Goal: Use online tool/utility: Utilize a website feature to perform a specific function

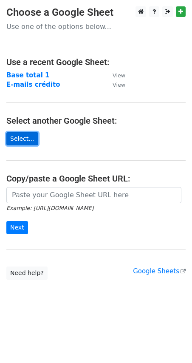
click at [24, 139] on link "Select..." at bounding box center [22, 138] width 32 height 13
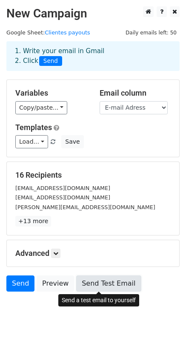
click at [111, 285] on link "Send Test Email" at bounding box center [108, 284] width 65 height 16
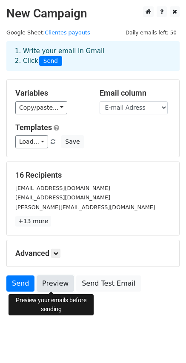
click at [60, 286] on link "Preview" at bounding box center [55, 284] width 37 height 16
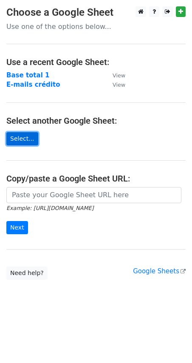
click at [26, 139] on link "Select..." at bounding box center [22, 138] width 32 height 13
